Goal: Transaction & Acquisition: Purchase product/service

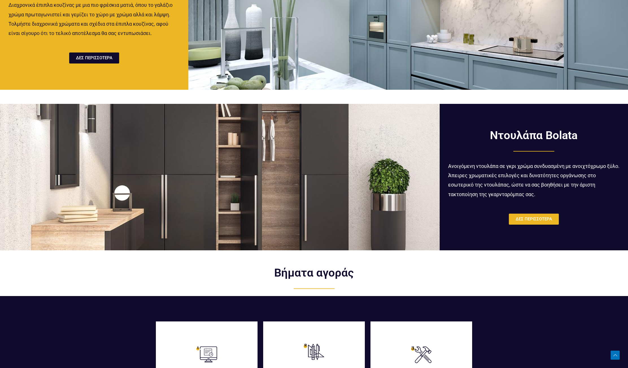
scroll to position [1129, 0]
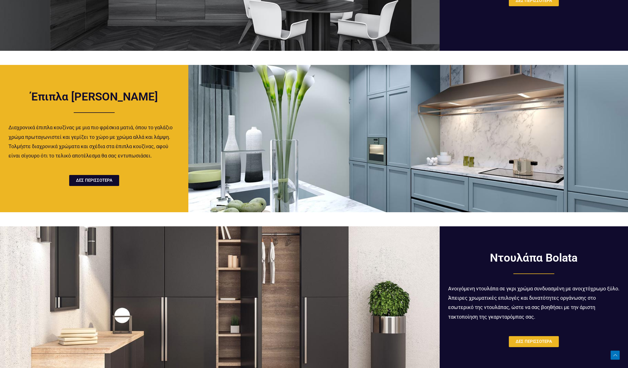
drag, startPoint x: 388, startPoint y: 291, endPoint x: 394, endPoint y: 288, distance: 5.9
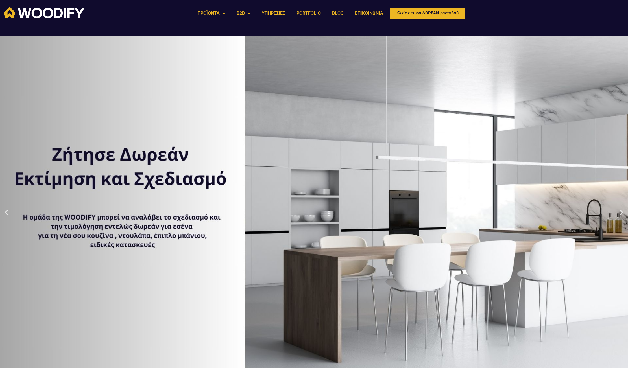
scroll to position [0, 0]
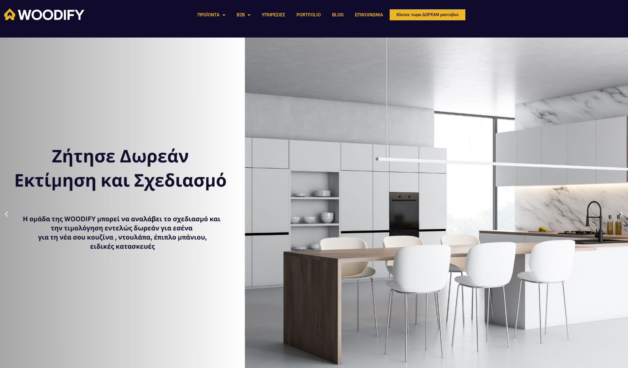
click at [8, 217] on icon "Previous slide" at bounding box center [6, 214] width 7 height 7
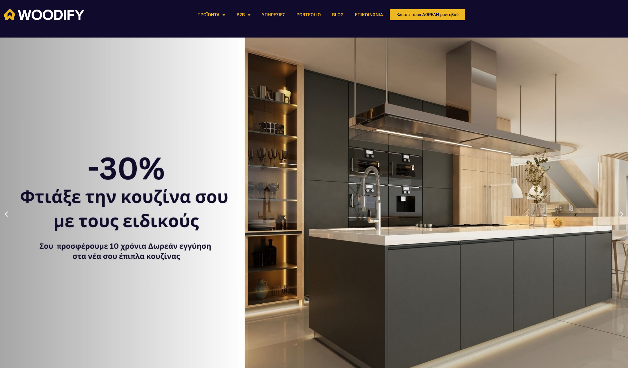
click at [620, 215] on icon "Next slide" at bounding box center [621, 214] width 7 height 7
click at [320, 13] on link "PORTFOLIO" at bounding box center [309, 14] width 36 height 13
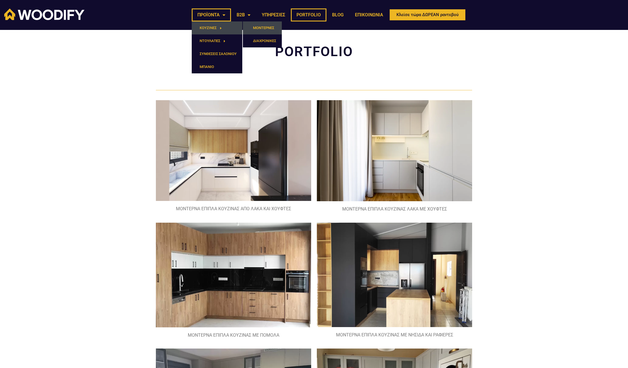
click at [267, 28] on link "ΜΟΝΤΕΡΝΕΣ" at bounding box center [262, 27] width 39 height 13
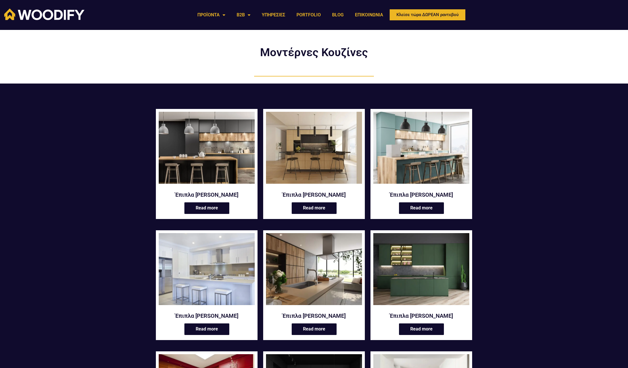
click at [311, 290] on img at bounding box center [314, 269] width 96 height 72
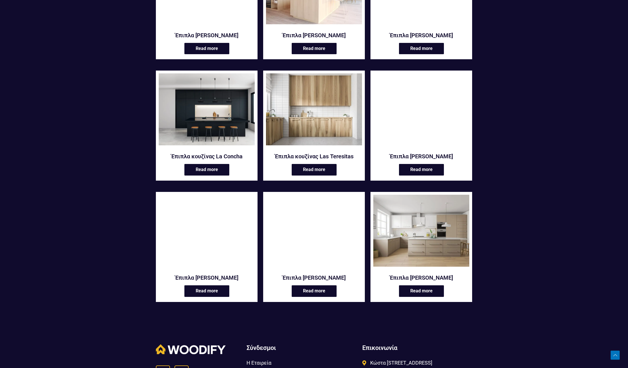
scroll to position [565, 0]
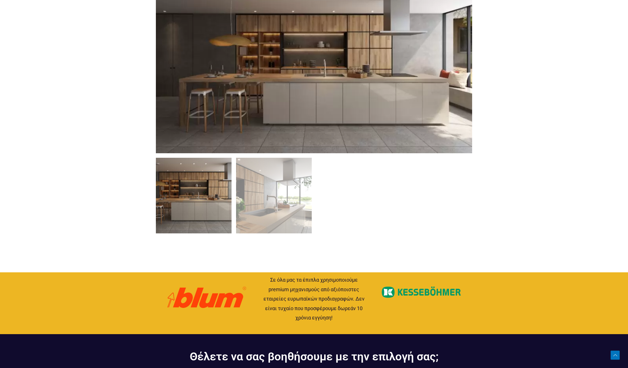
scroll to position [423, 0]
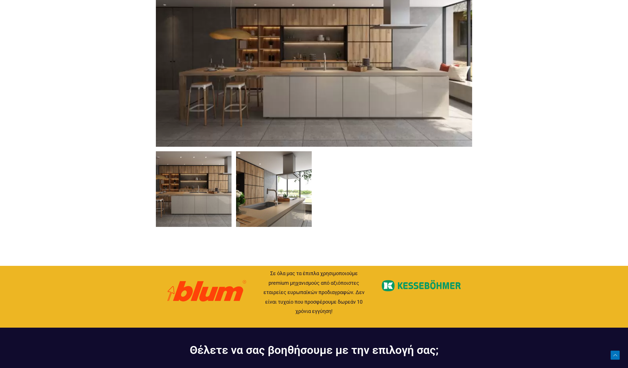
click at [258, 209] on img at bounding box center [274, 189] width 76 height 76
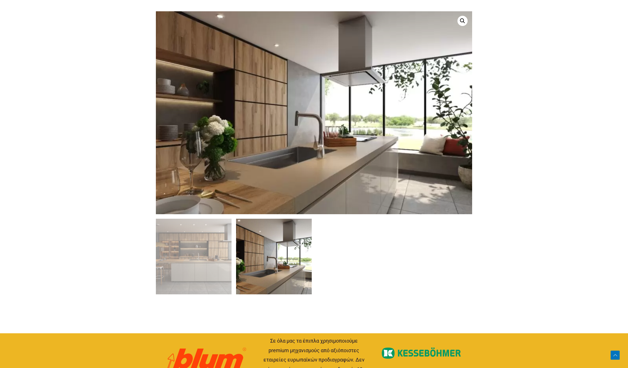
scroll to position [367, 0]
